Goal: Find specific page/section: Find specific page/section

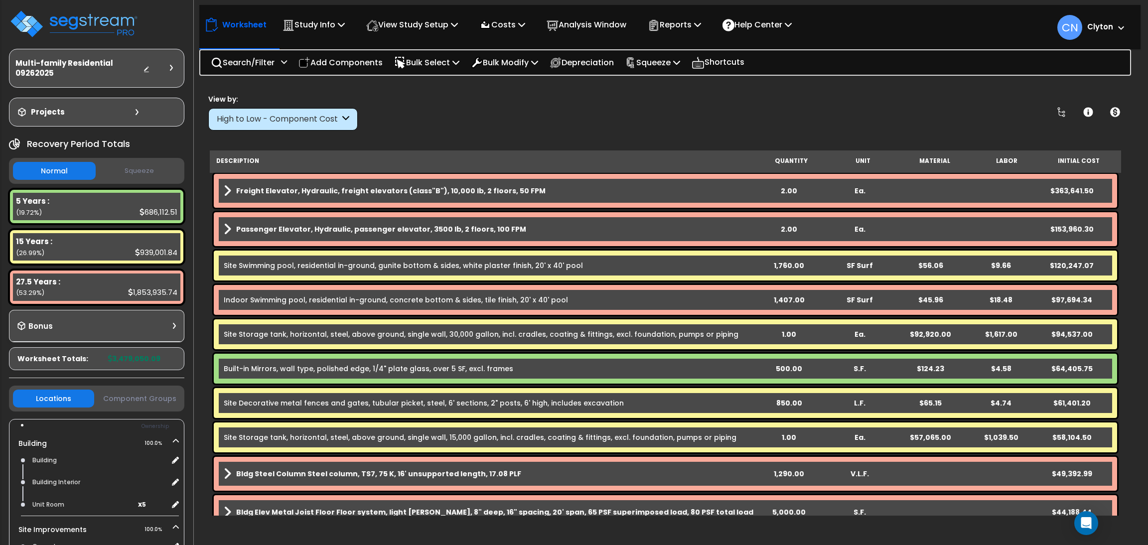
click at [995, 136] on div "Worksheet Study Info Study Setup Add Property Unit Template study Clone study CN" at bounding box center [665, 356] width 941 height 545
click at [938, 94] on div "View by: High to Low - Component Cost High to Low - Component Cost" at bounding box center [665, 112] width 921 height 37
click at [847, 109] on div "View by: High to Low - Component Cost High to Low - Component Cost" at bounding box center [665, 112] width 921 height 37
click at [873, 139] on div "Worksheet Study Info Study Setup Add Property Unit Template study Clone study CN" at bounding box center [665, 356] width 941 height 545
click at [869, 114] on div "View by: High to Low - Component Cost High to Low - Component Cost" at bounding box center [665, 112] width 921 height 37
